Goal: Information Seeking & Learning: Learn about a topic

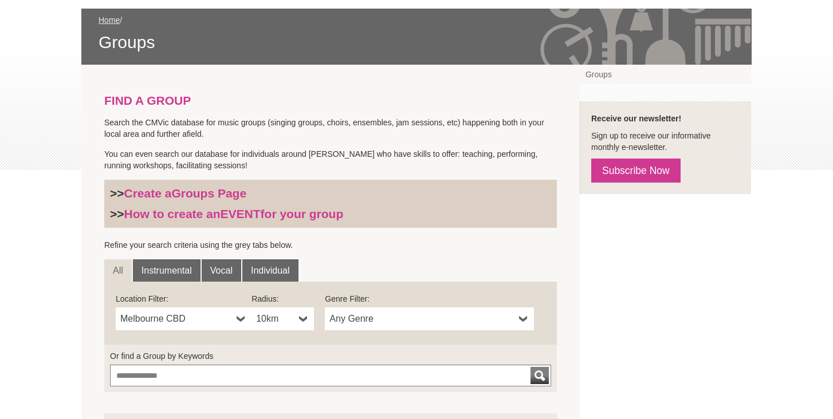
scroll to position [267, 0]
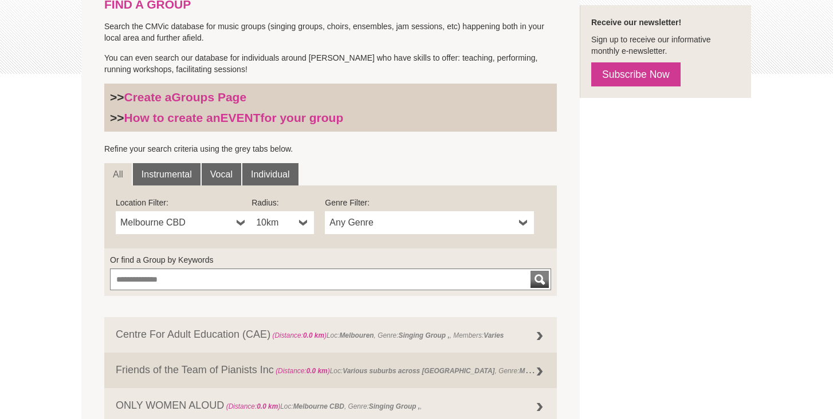
click at [224, 220] on span "Melbourne CBD" at bounding box center [176, 223] width 112 height 14
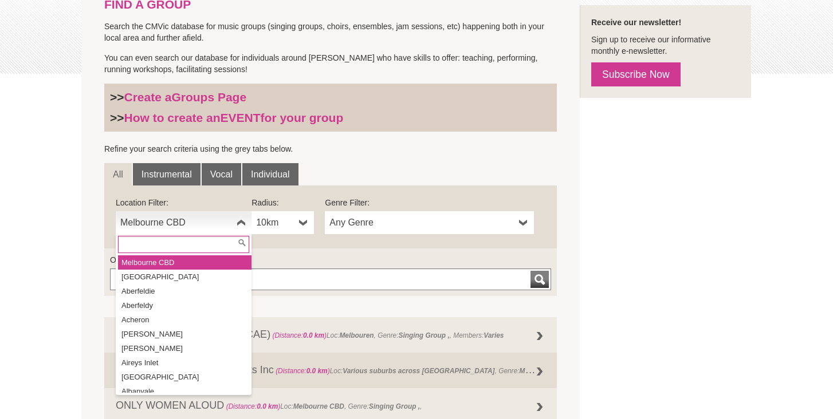
click at [180, 244] on input "text" at bounding box center [183, 244] width 131 height 17
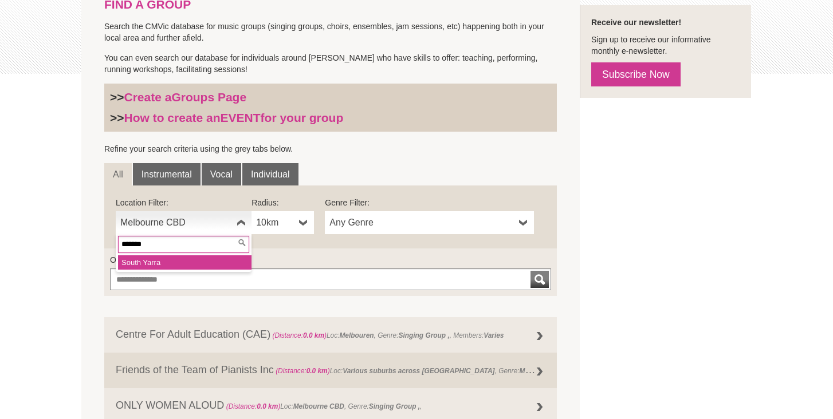
type input "*******"
click at [186, 262] on li "South Y arra" at bounding box center [184, 262] width 133 height 14
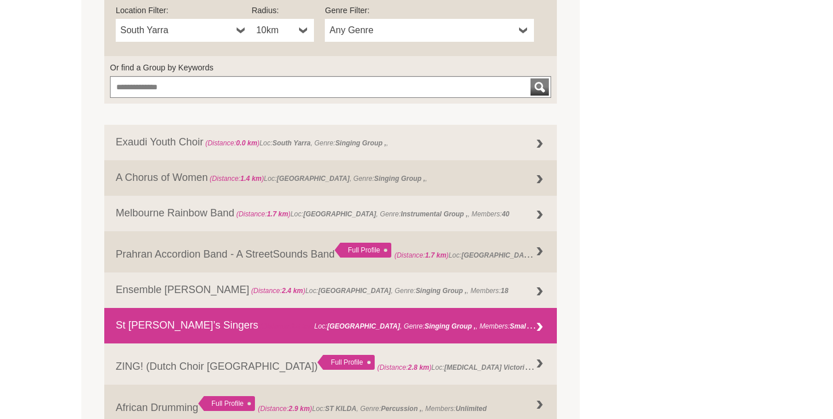
scroll to position [461, 0]
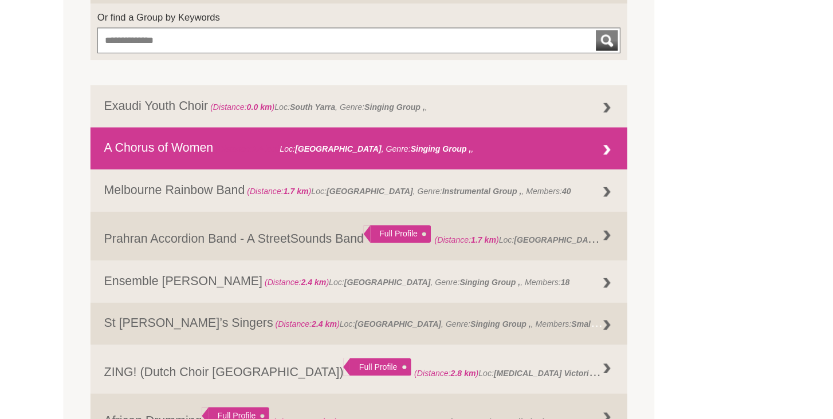
click at [539, 179] on div at bounding box center [539, 178] width 23 height 23
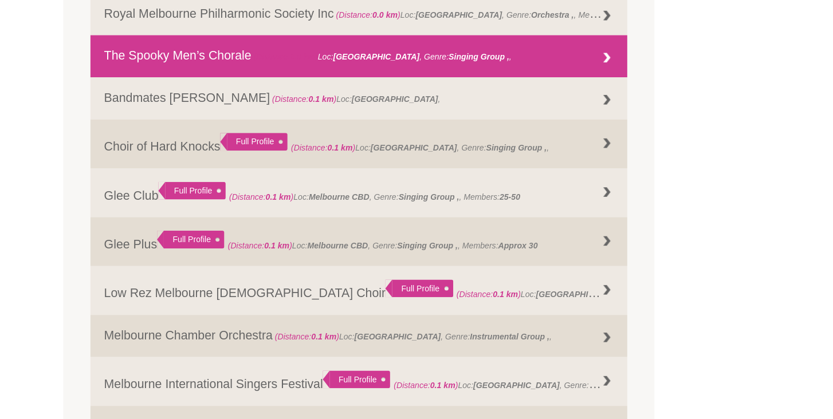
scroll to position [736, 0]
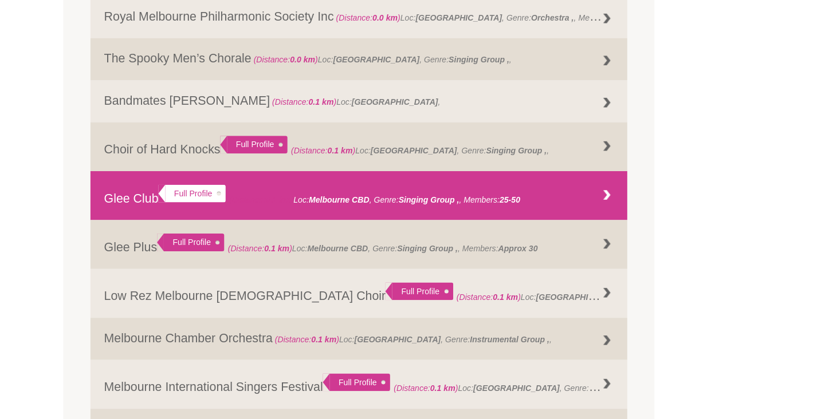
click at [537, 157] on div at bounding box center [539, 164] width 23 height 23
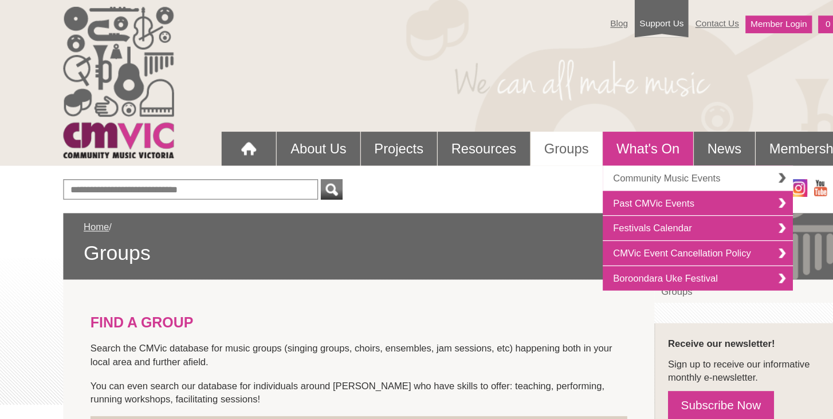
click at [600, 152] on link "Community Music Events" at bounding box center [616, 150] width 160 height 21
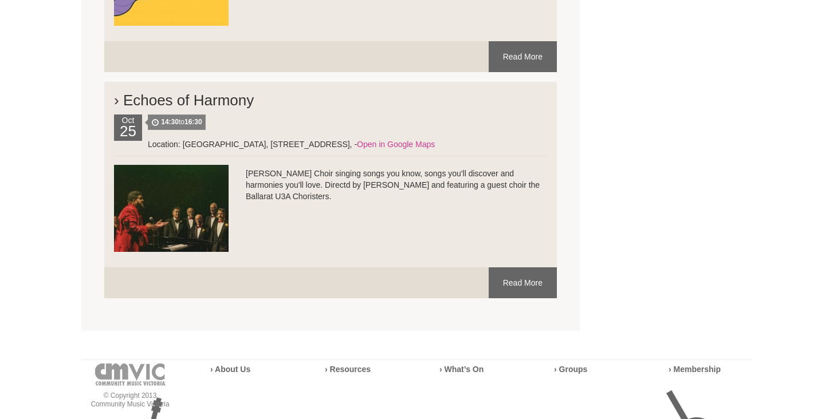
scroll to position [3468, 0]
